Goal: Transaction & Acquisition: Purchase product/service

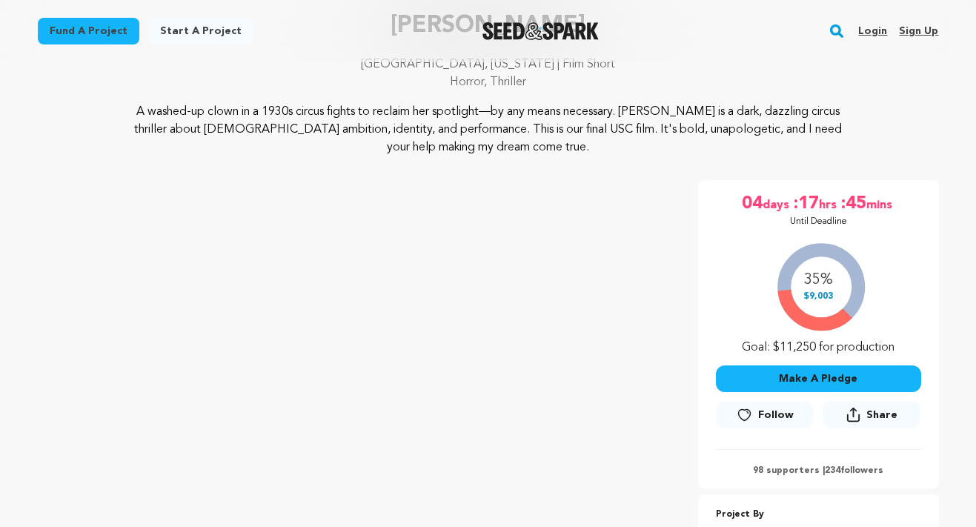
scroll to position [151, 0]
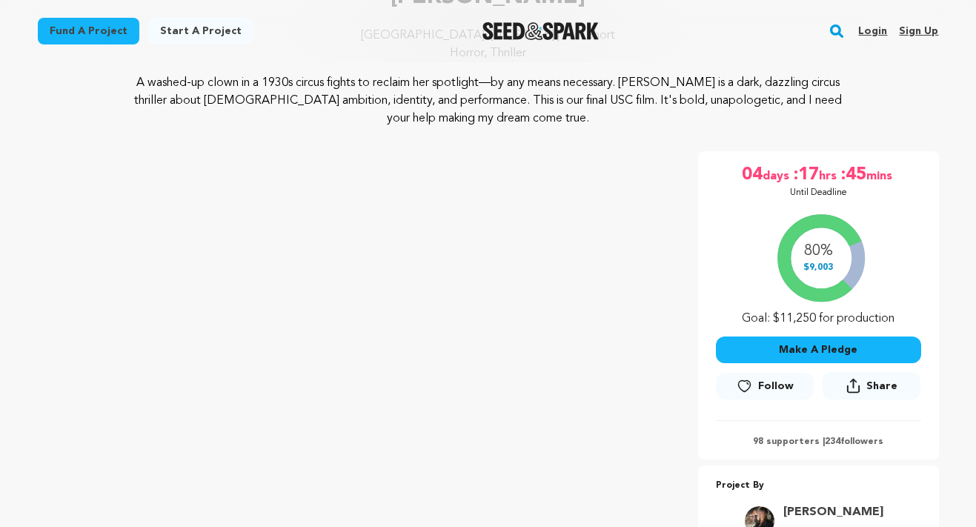
click at [777, 343] on button "Make A Pledge" at bounding box center [818, 349] width 205 height 27
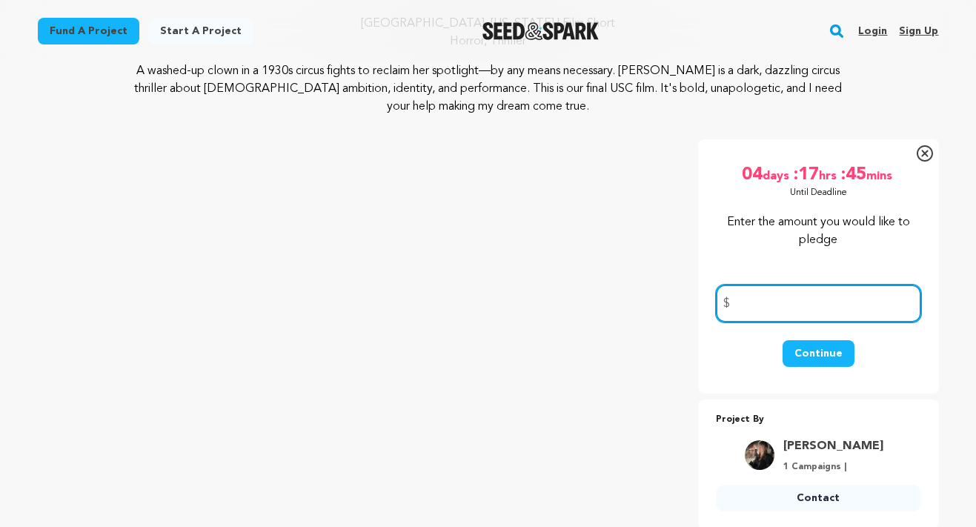
scroll to position [169, 0]
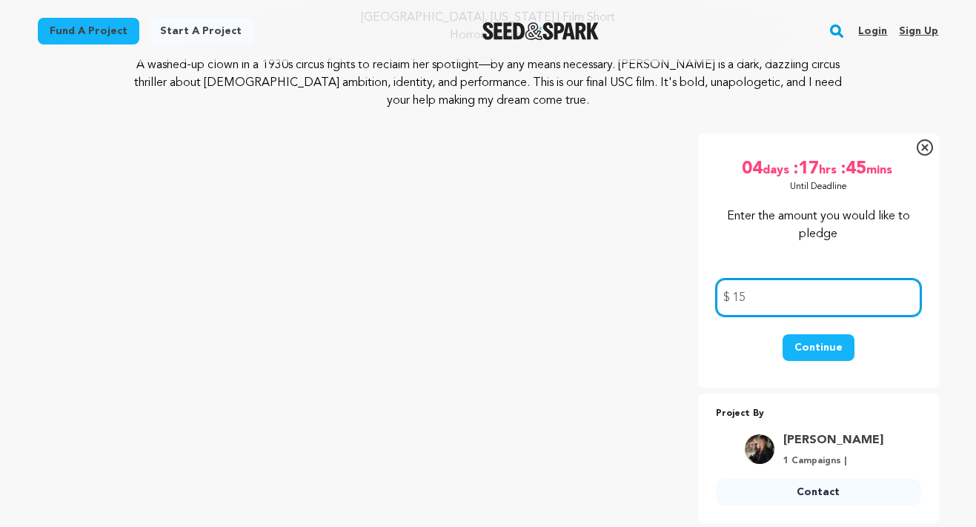
type input "15"
click at [817, 334] on button "Continue" at bounding box center [819, 347] width 72 height 27
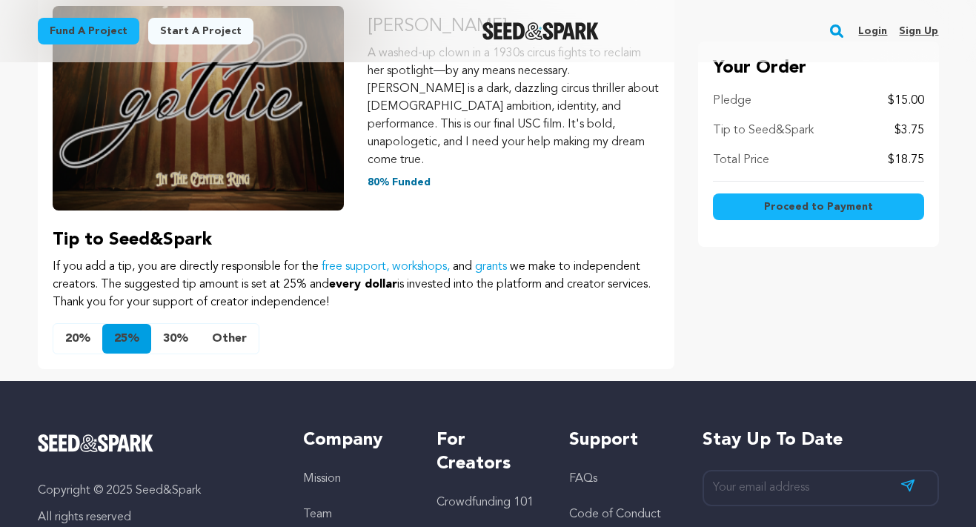
scroll to position [289, 0]
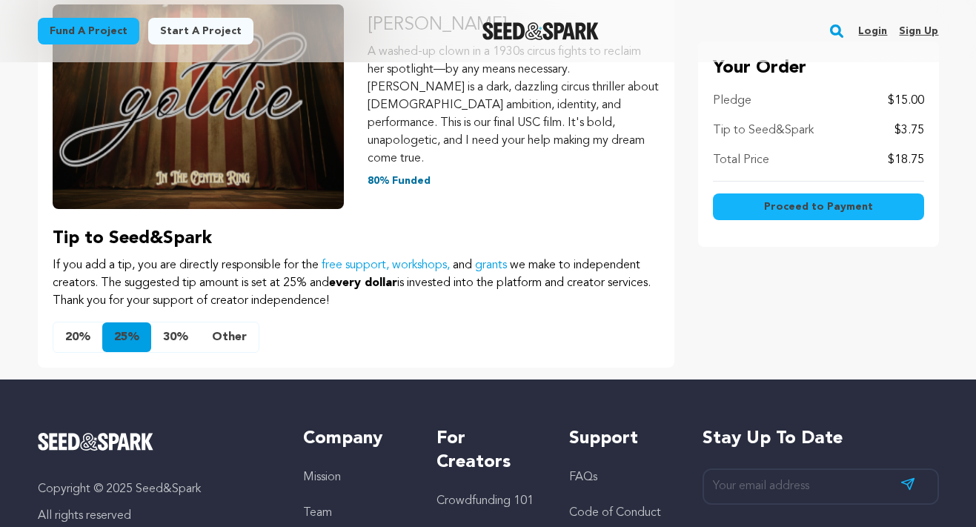
click at [224, 322] on button "Other" at bounding box center [229, 337] width 59 height 30
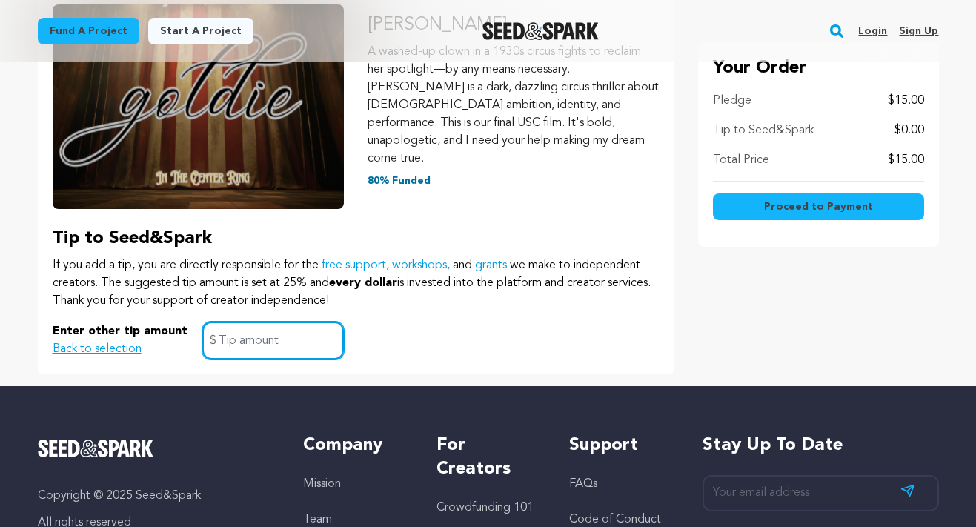
click at [265, 322] on input "text" at bounding box center [273, 341] width 142 height 38
type input "0"
click at [448, 345] on div "Pledge Summary Goldie A washed-up clown in a 1930s circus fights to reclaim her…" at bounding box center [356, 149] width 637 height 450
click at [768, 202] on span "Proceed to Payment" at bounding box center [818, 206] width 109 height 15
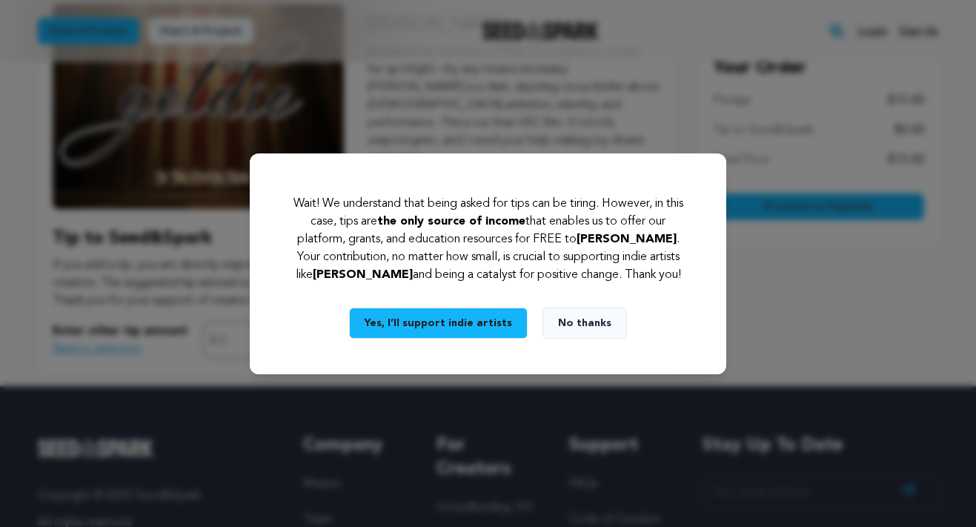
click at [577, 315] on button "No thanks" at bounding box center [584, 323] width 84 height 31
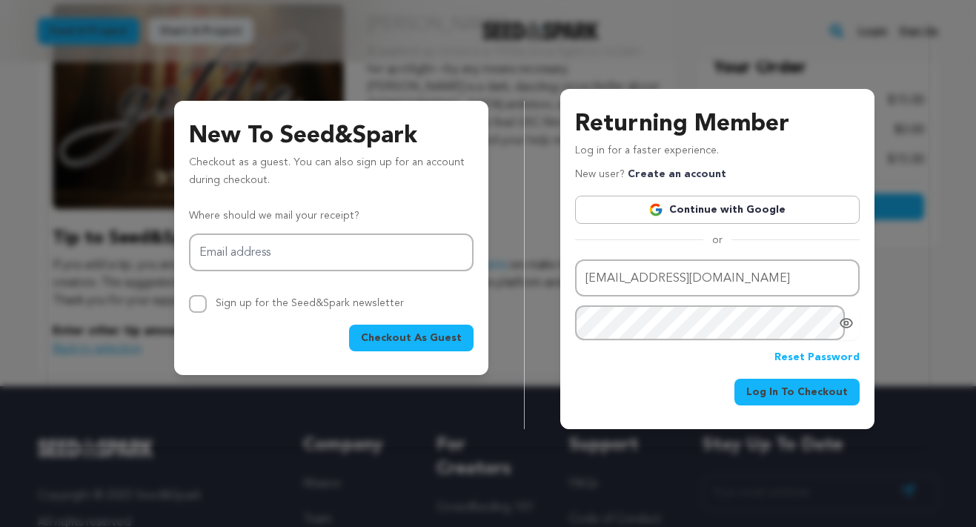
click at [772, 405] on button "Log In To Checkout" at bounding box center [796, 392] width 125 height 27
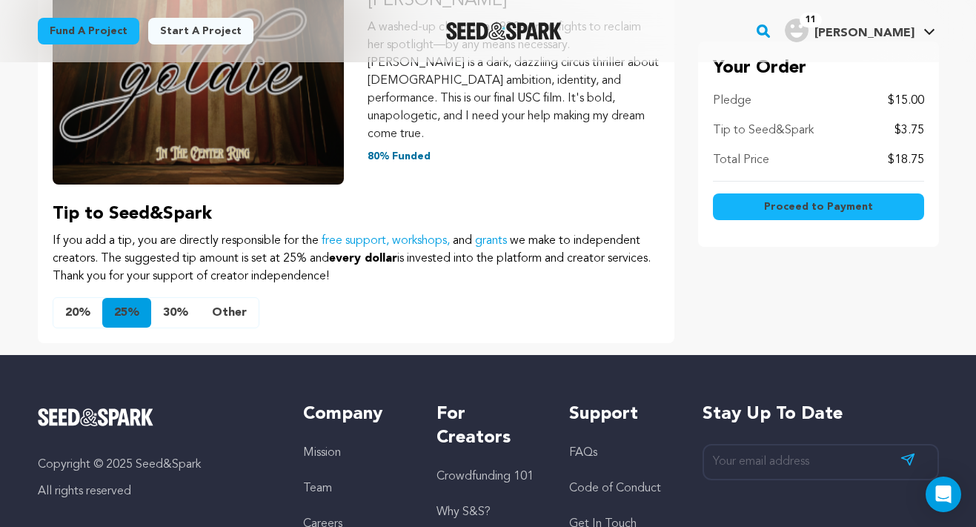
scroll to position [258, 0]
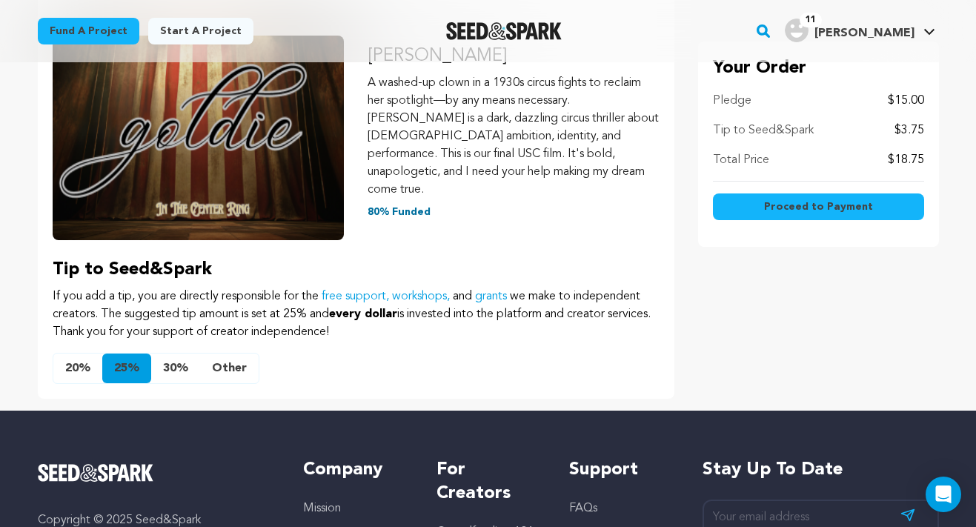
click at [229, 353] on button "Other" at bounding box center [229, 368] width 59 height 30
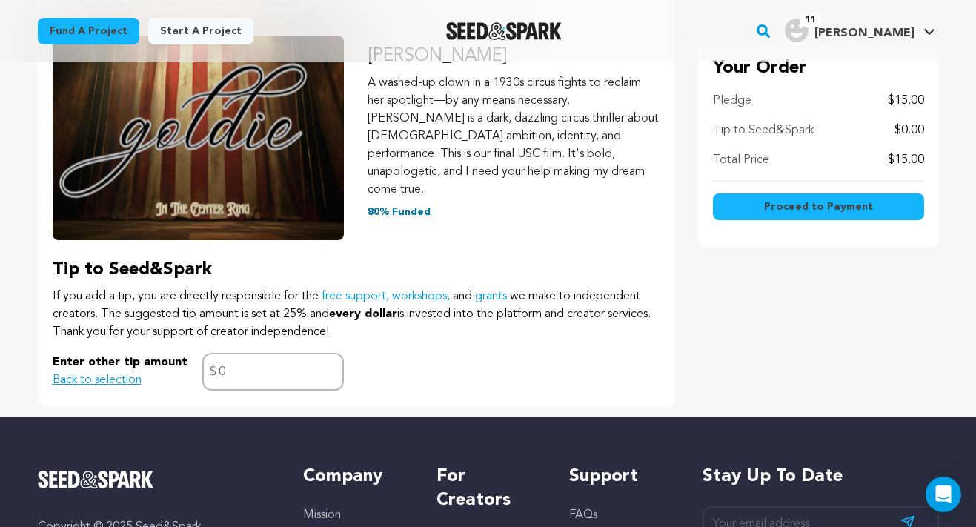
click at [750, 203] on button "Proceed to Payment" at bounding box center [818, 206] width 211 height 27
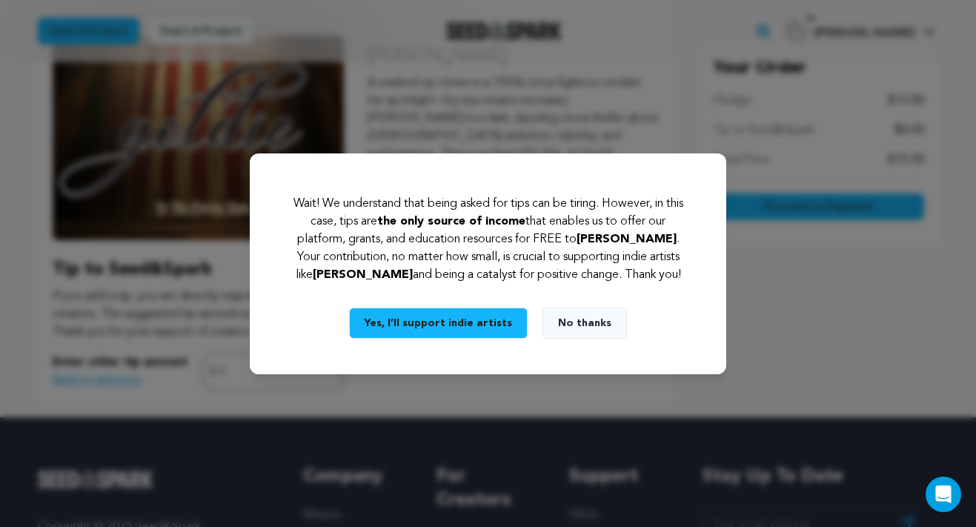
click at [571, 326] on button "No thanks" at bounding box center [584, 323] width 84 height 31
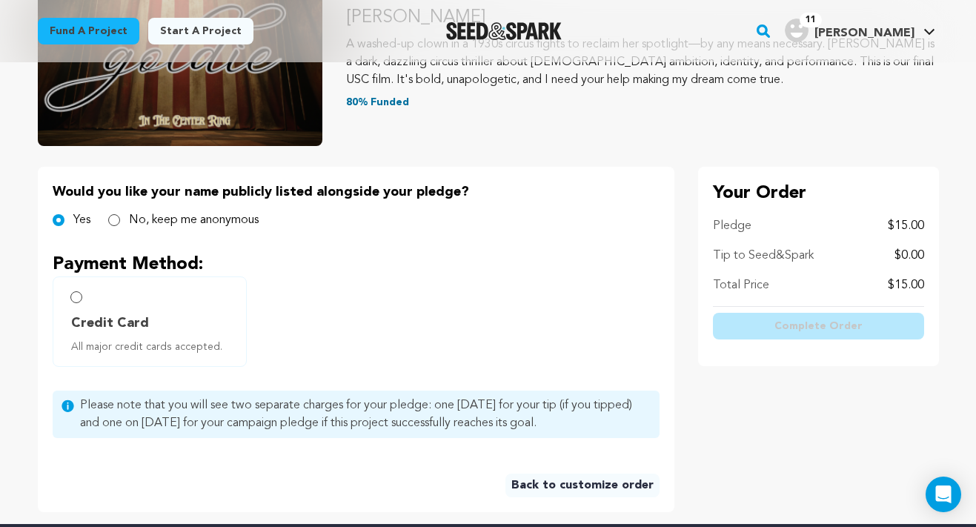
scroll to position [285, 0]
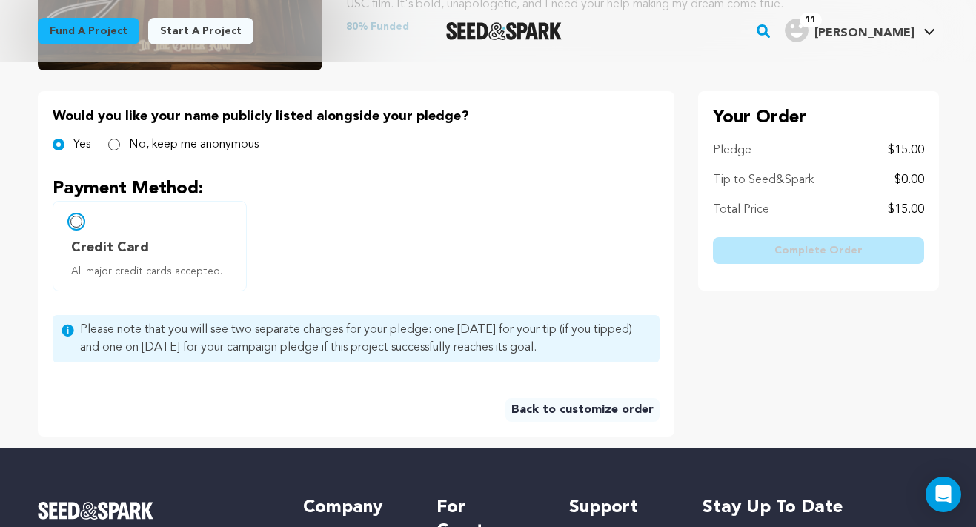
click at [75, 223] on input "Credit Card All major credit cards accepted." at bounding box center [76, 222] width 12 height 12
radio input "false"
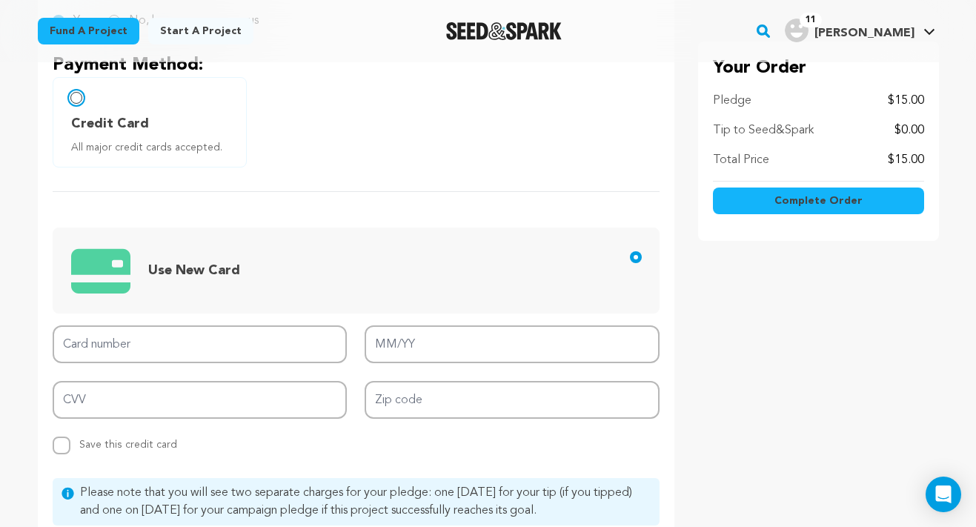
scroll to position [413, 0]
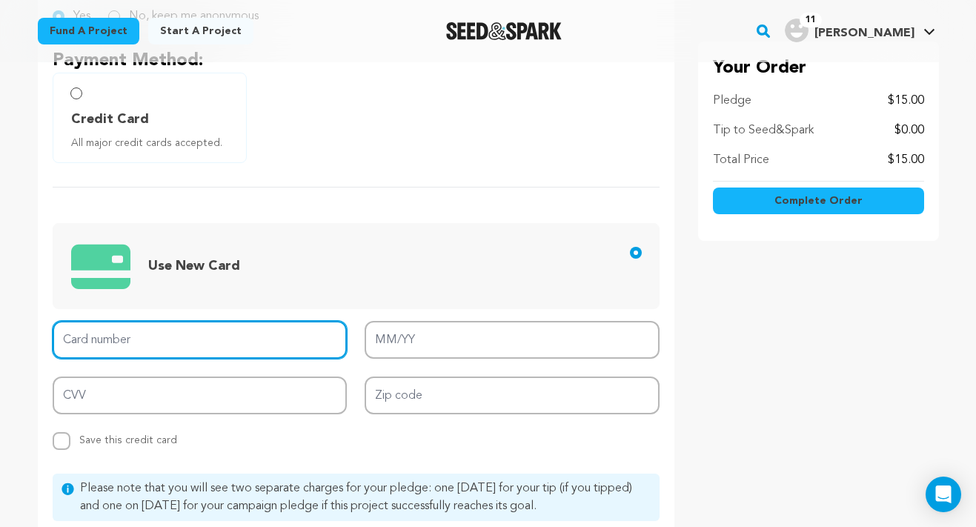
click at [93, 345] on input "Card number" at bounding box center [200, 340] width 295 height 38
type input "5178 0597 8635 4028"
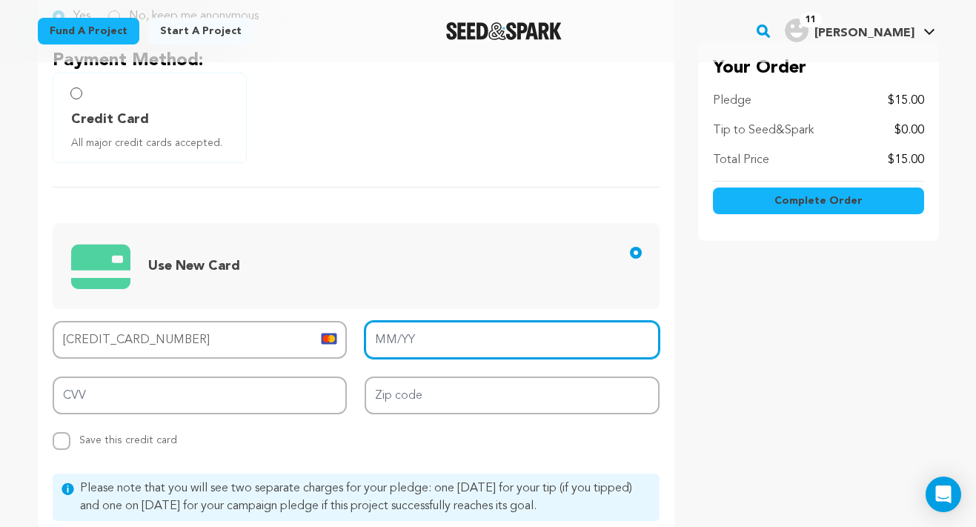
click at [399, 348] on input "MM/YY" at bounding box center [512, 340] width 295 height 38
type input "06/27"
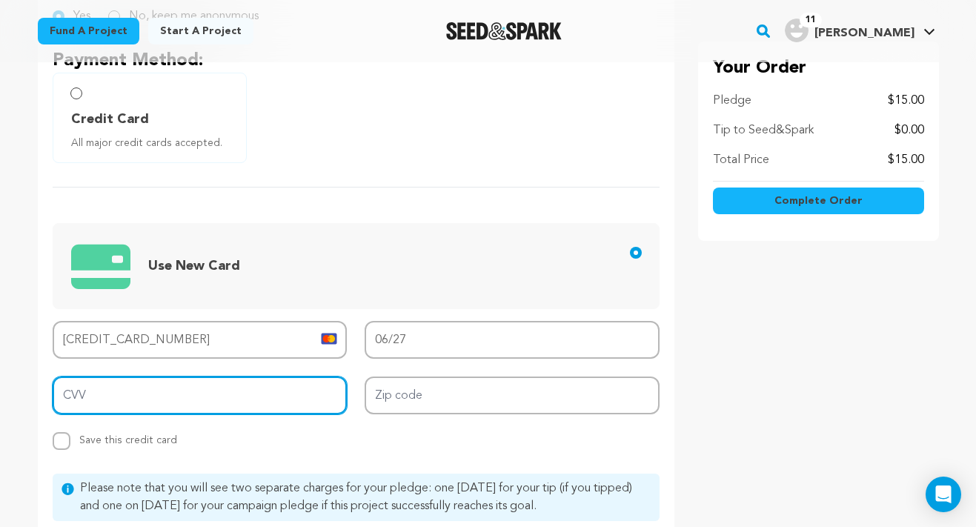
click at [261, 390] on input "CVV" at bounding box center [200, 395] width 295 height 38
type input "401"
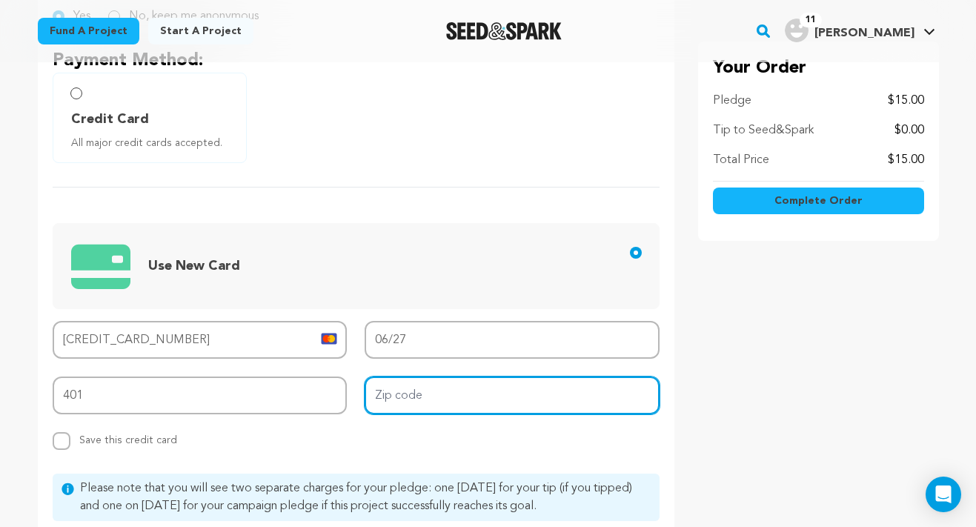
click at [382, 402] on input "Zip code" at bounding box center [512, 395] width 295 height 38
type input "90004"
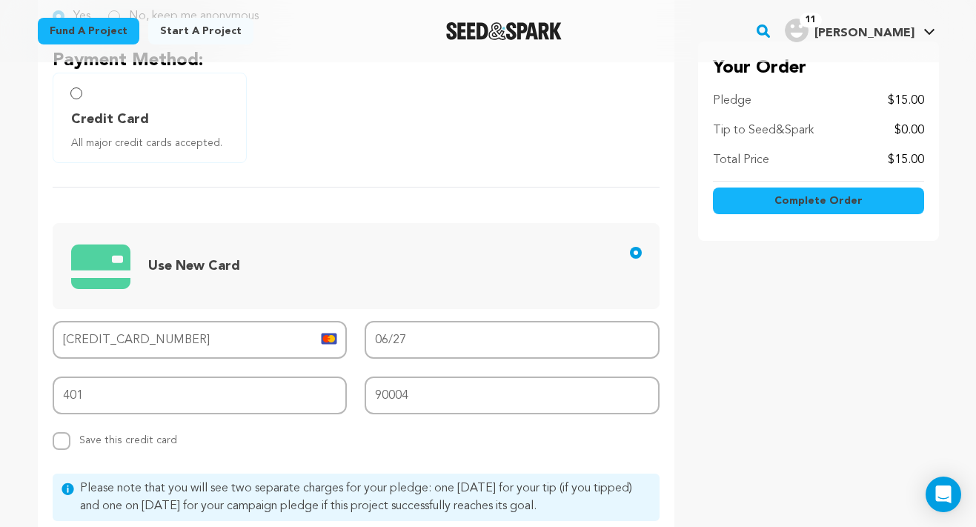
click at [274, 462] on div "Would you like your name publicly listed alongside your pledge? Yes No, keep me…" at bounding box center [356, 278] width 637 height 631
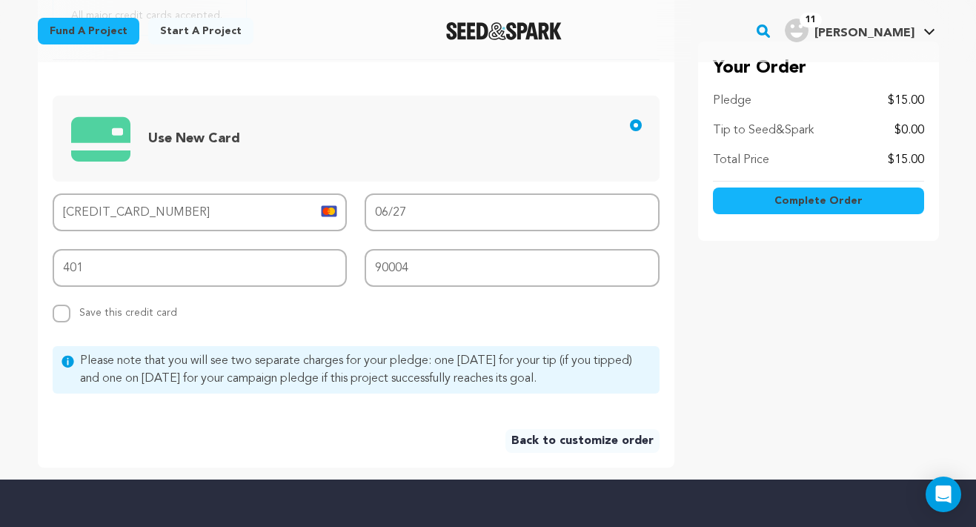
scroll to position [565, 0]
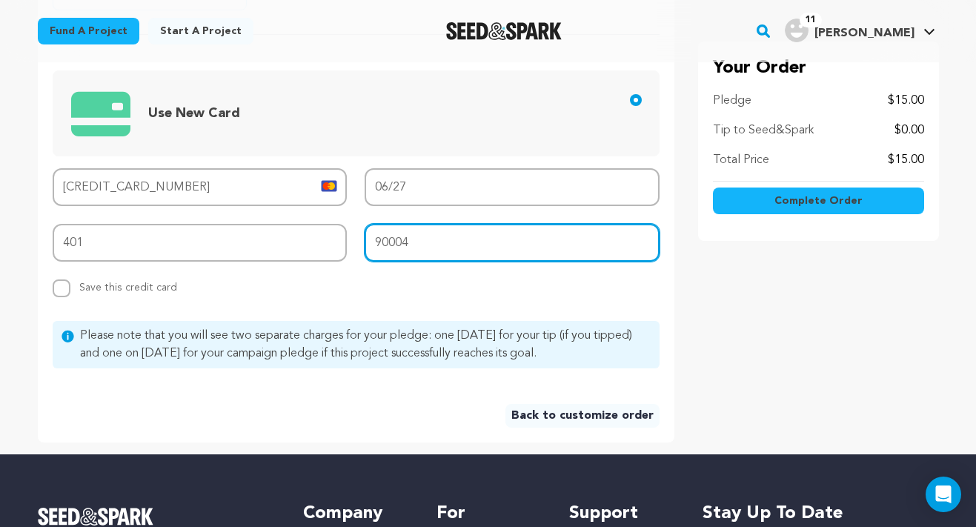
drag, startPoint x: 439, startPoint y: 248, endPoint x: 320, endPoint y: 246, distance: 118.6
click at [320, 246] on div "Card number 5178 0597 8635 4028 MM/YY 06/27 CVV 401 Zip code 90004 Replace save…" at bounding box center [356, 232] width 607 height 129
type input "77005"
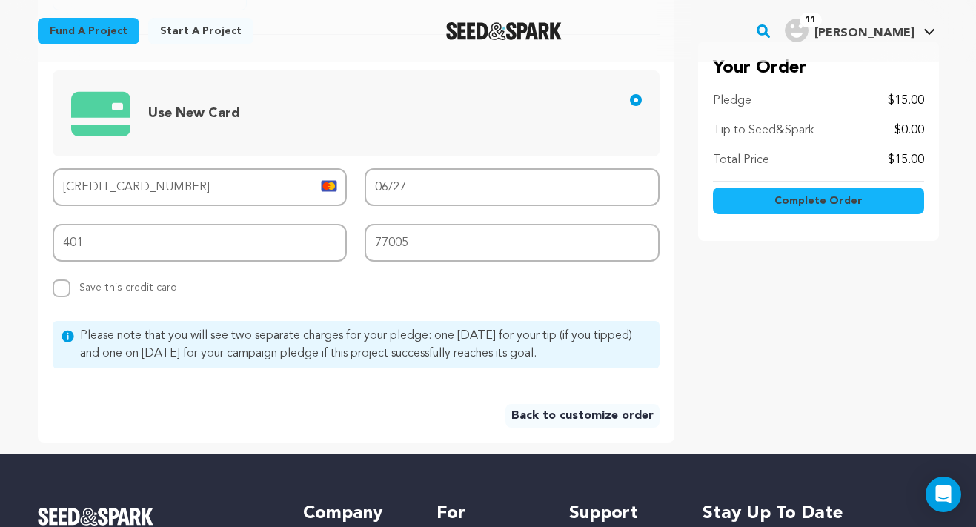
click at [720, 307] on div "Your Order Pledge $15.00 Tip to Seed&Spark $0.00 Total Price $15.00" at bounding box center [818, 125] width 241 height 631
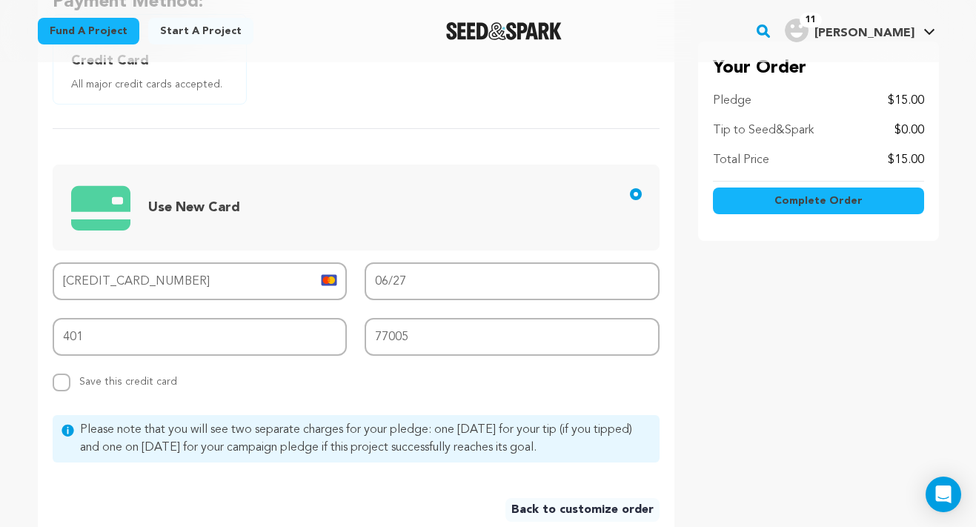
scroll to position [445, 0]
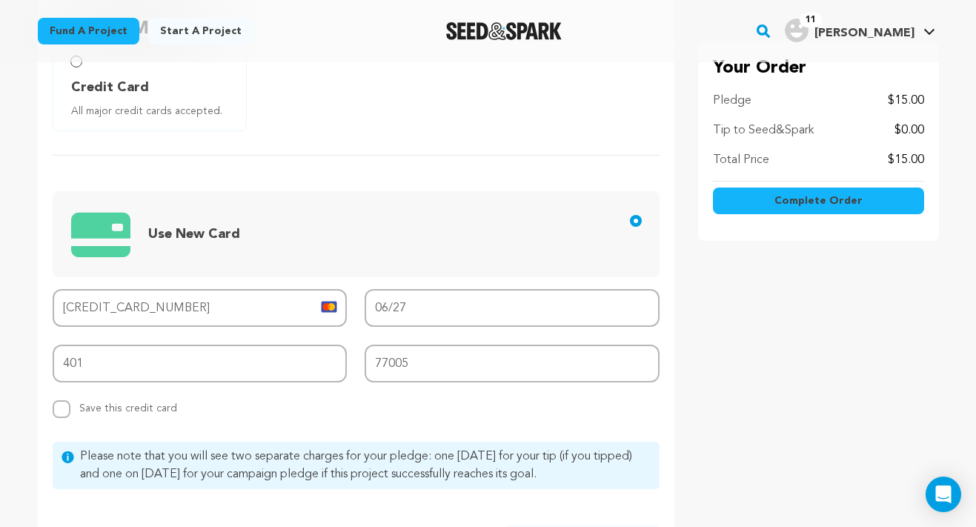
click at [760, 197] on button "Complete Order" at bounding box center [818, 200] width 211 height 27
